Goal: Information Seeking & Learning: Learn about a topic

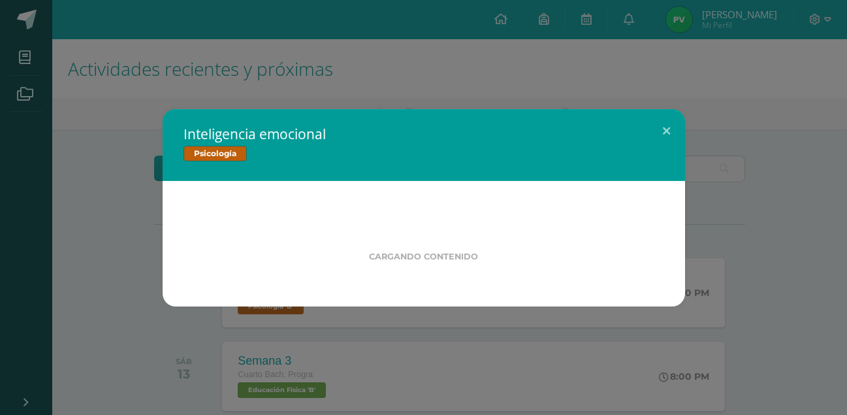
scroll to position [112, 0]
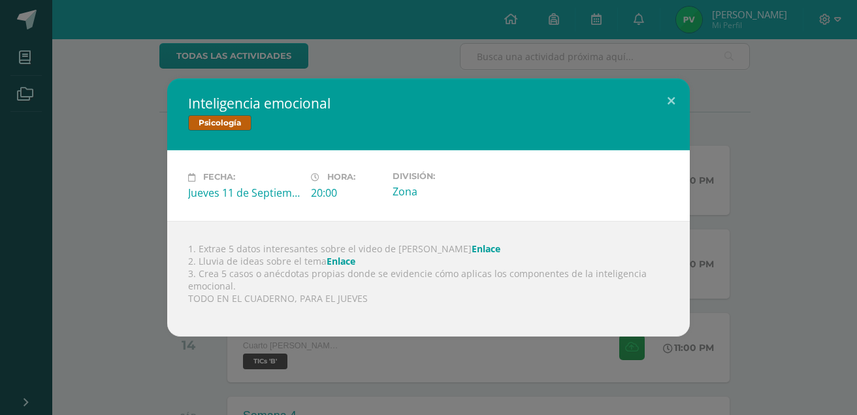
click at [471, 248] on link "Enlace" at bounding box center [485, 248] width 29 height 12
click at [471, 245] on link "Enlace" at bounding box center [485, 248] width 29 height 12
drag, startPoint x: 415, startPoint y: 249, endPoint x: 447, endPoint y: 248, distance: 32.0
click at [447, 248] on div "1. Extrae 5 datos interesantes sobre el video de [PERSON_NAME] 2. Lluvia de ide…" at bounding box center [428, 279] width 522 height 116
copy div "Enlace"
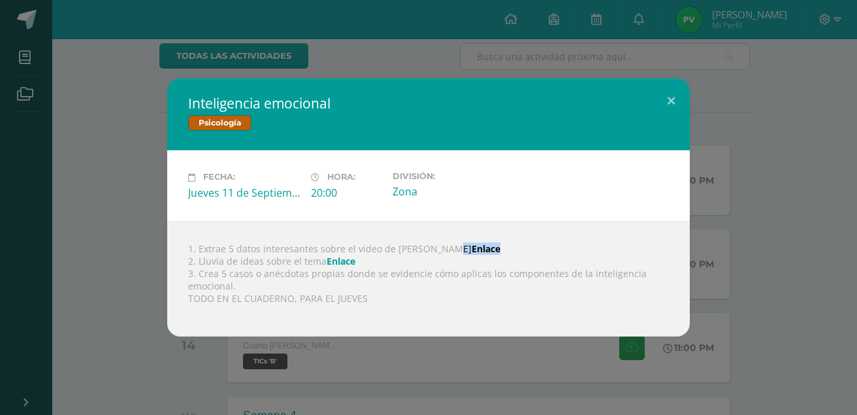
click at [338, 262] on link "Enlace" at bounding box center [340, 261] width 29 height 12
click at [110, 193] on div "Inteligencia emocional Psicología Fecha: Jueves 11 de Septiembre Hora: 20:00 Di…" at bounding box center [428, 206] width 846 height 257
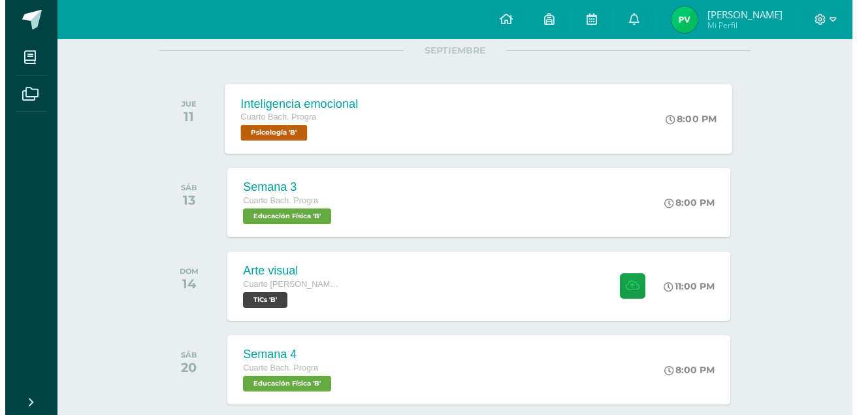
scroll to position [174, 0]
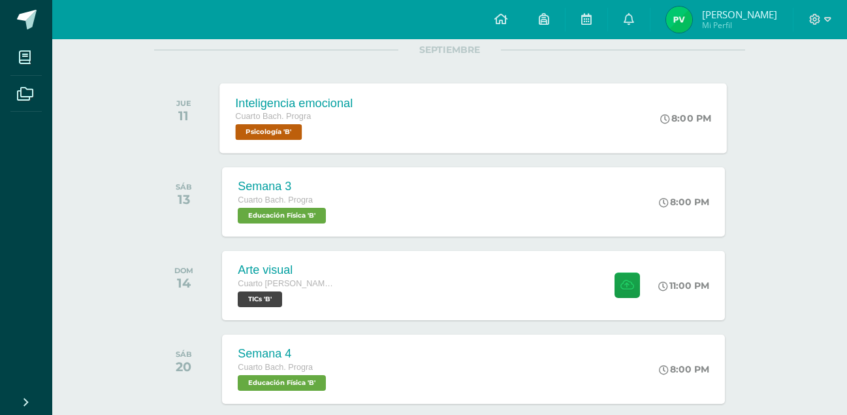
click at [412, 138] on div "Inteligencia emocional Cuarto [PERSON_NAME]. Progra Psicología 'B' 8:00 PM Inte…" at bounding box center [473, 118] width 507 height 70
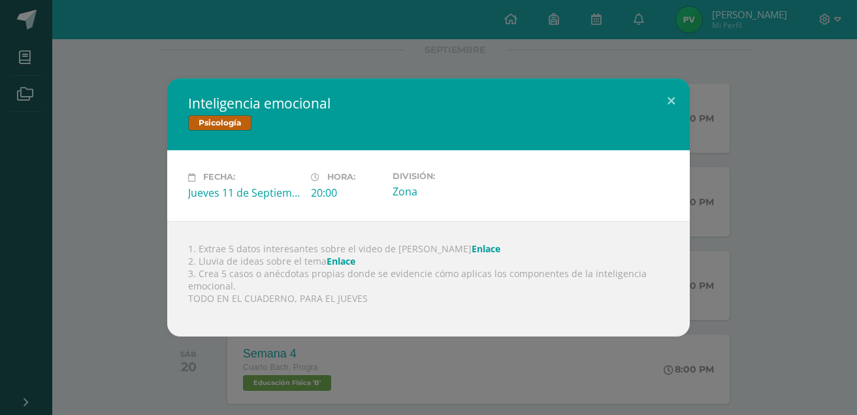
click at [471, 242] on link "Enlace" at bounding box center [485, 248] width 29 height 12
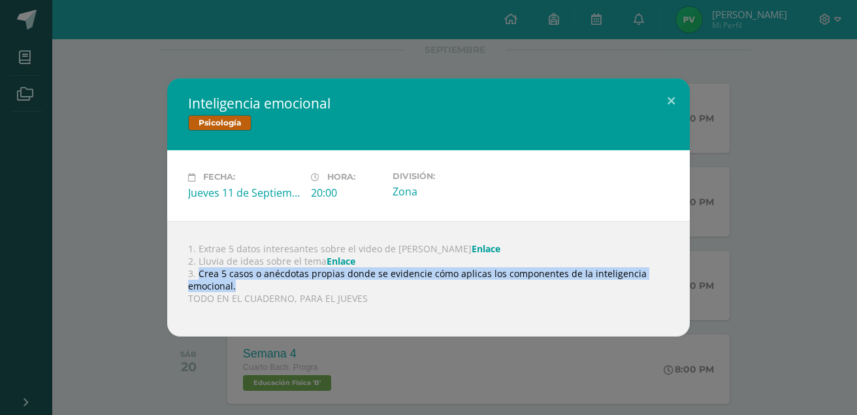
drag, startPoint x: 198, startPoint y: 274, endPoint x: 252, endPoint y: 279, distance: 54.5
click at [252, 279] on div "1. Extrae 5 datos interesantes sobre el video de [PERSON_NAME] 2. Lluvia de ide…" at bounding box center [428, 279] width 522 height 116
copy div "Crea 5 casos o anécdotas propias donde se evidencie cómo aplicas los componente…"
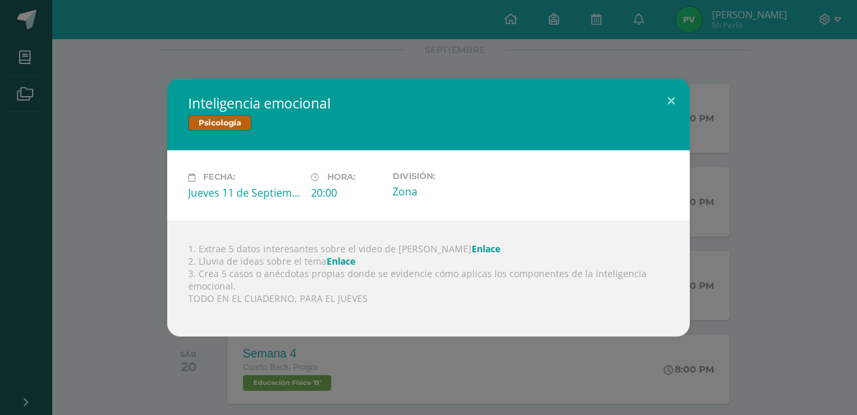
click at [513, 180] on div "Fecha: [DATE] Hora: 20:00 División: Zona" at bounding box center [428, 185] width 491 height 28
click at [471, 248] on link "Enlace" at bounding box center [485, 248] width 29 height 12
